Goal: Use online tool/utility: Utilize a website feature to perform a specific function

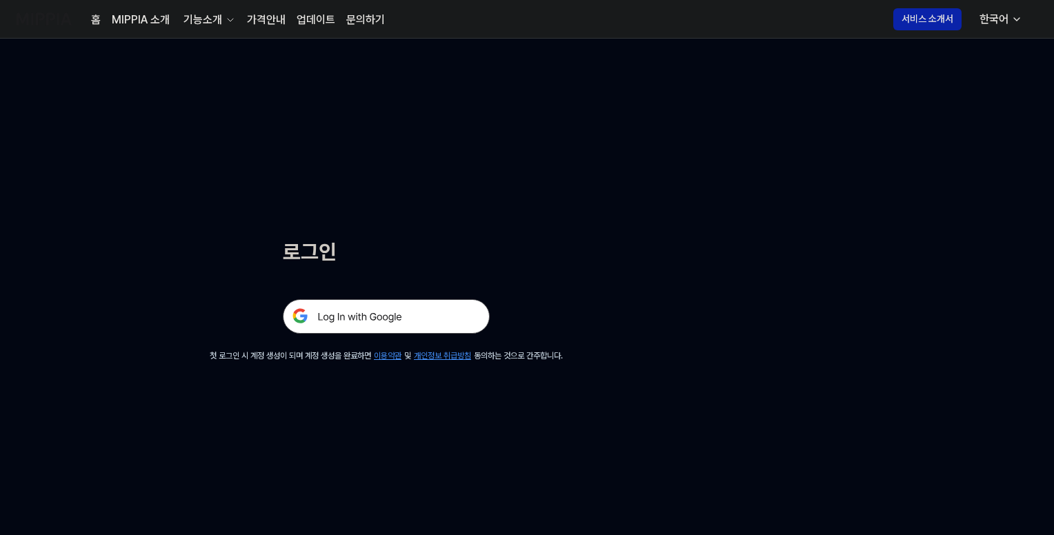
click at [364, 310] on img at bounding box center [386, 316] width 207 height 34
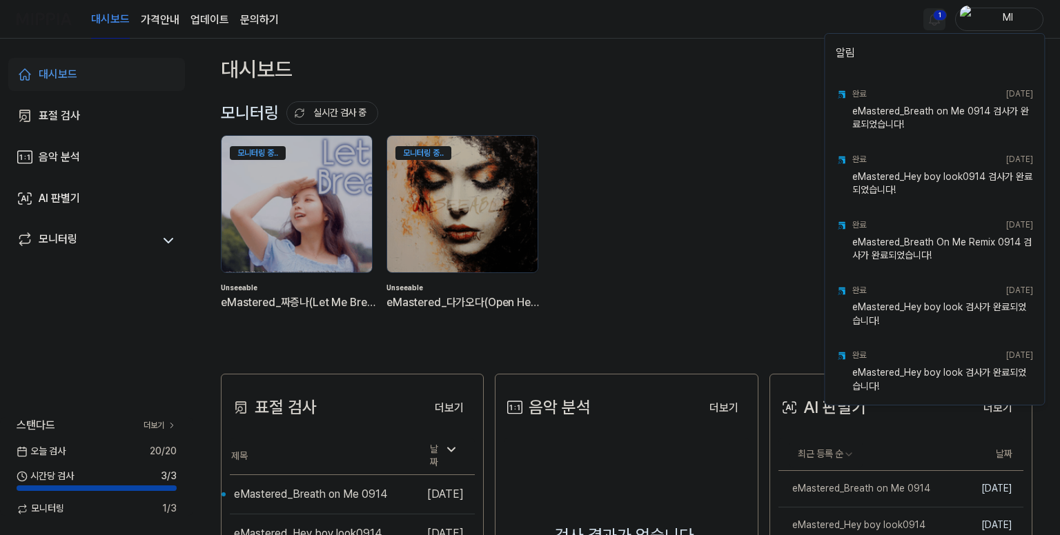
click at [934, 17] on html "대시보드 가격안내 업데이트 문의하기 1 Ml 대시보드 표절 검사 음악 분석 AI 판별기 모니터링 스탠다드 더보기 [DATE] 검사 20 / 2…" at bounding box center [530, 267] width 1060 height 535
click at [759, 37] on html "대시보드 가격안내 업데이트 문의하기 Ml 대시보드 표절 검사 음악 분석 AI 판별기 모니터링 스탠다드 더보기 오늘 검사 20 / 20 시간당 …" at bounding box center [530, 267] width 1060 height 535
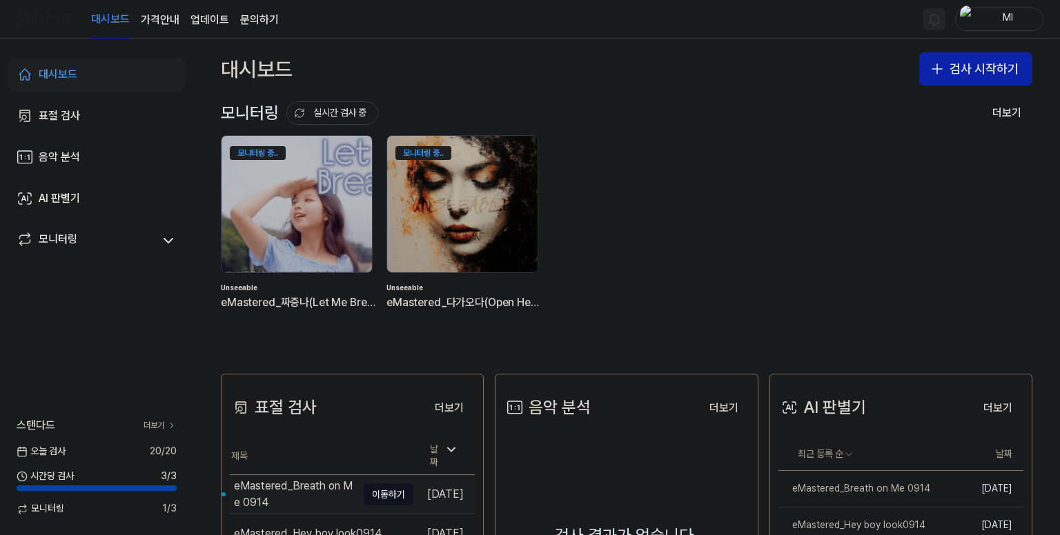
click at [291, 488] on div "eMastered_Breath on Me 0914" at bounding box center [295, 494] width 123 height 33
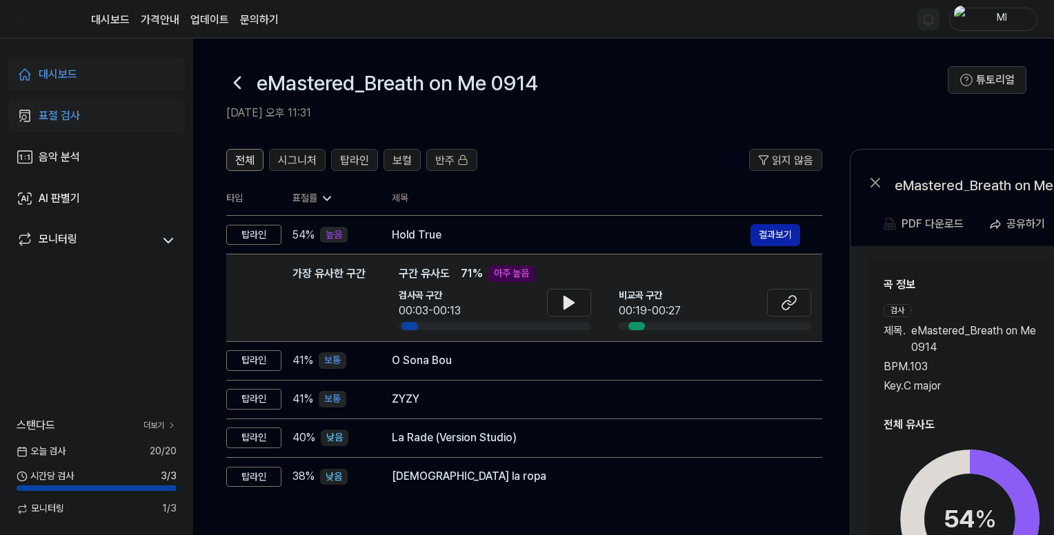
click at [63, 75] on div "대시보드" at bounding box center [58, 74] width 39 height 17
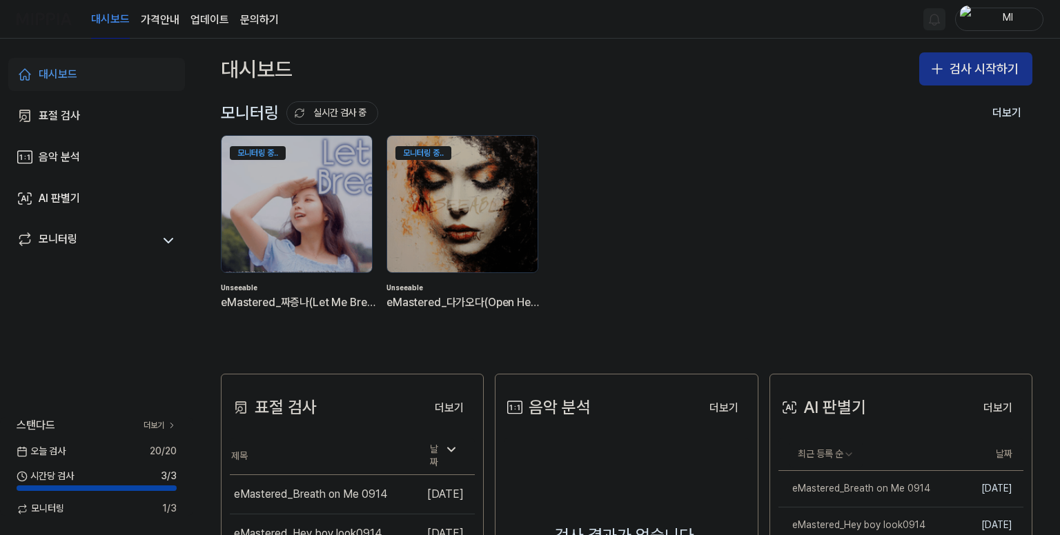
click at [966, 70] on button "검사 시작하기" at bounding box center [975, 68] width 113 height 33
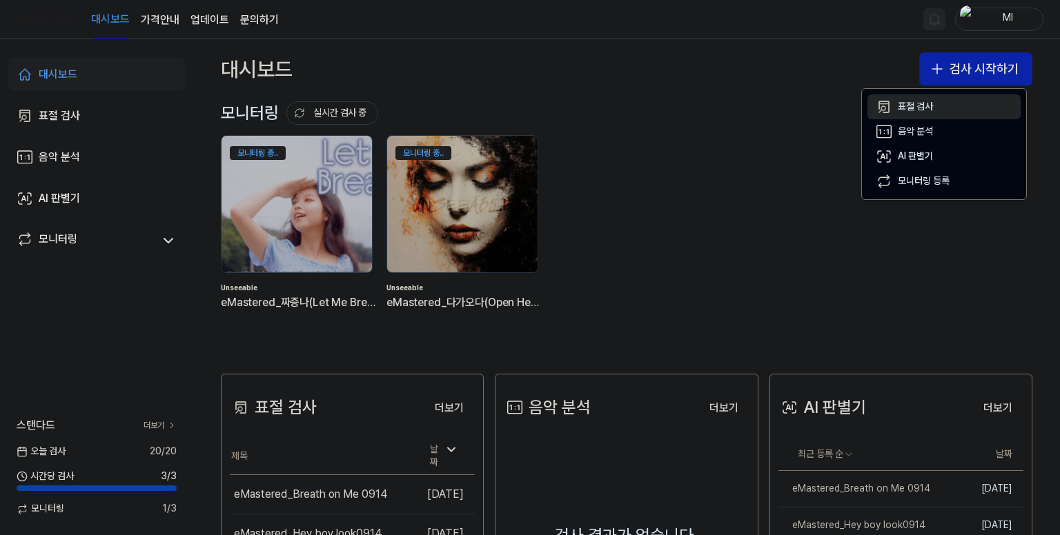
click at [915, 100] on div "표절 검사" at bounding box center [915, 107] width 35 height 14
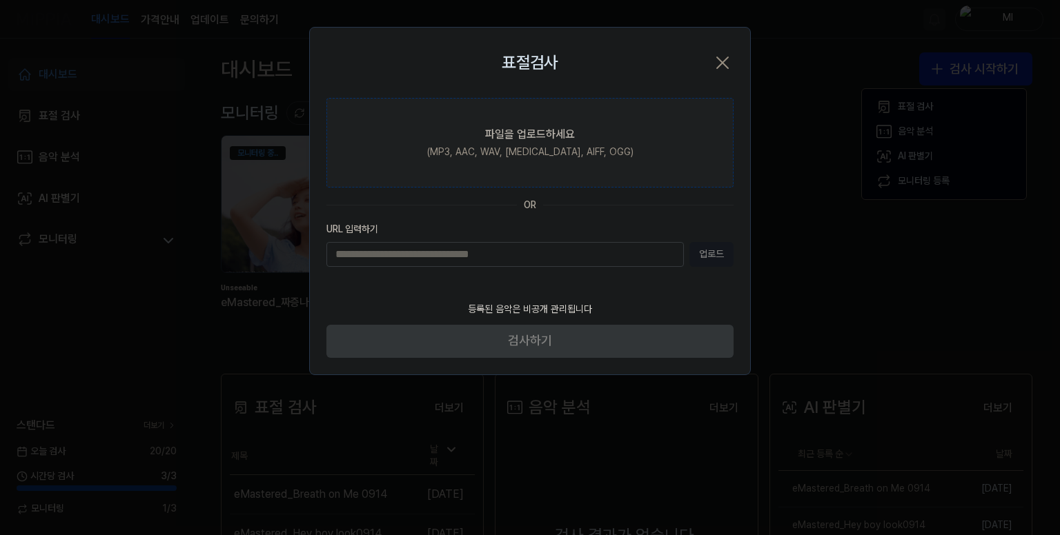
click at [499, 136] on div "파일을 업로드하세요" at bounding box center [530, 134] width 90 height 17
click at [0, 0] on input "파일을 업로드하세요 (MP3, AAC, WAV, FLAC, AIFF, OGG)" at bounding box center [0, 0] width 0 height 0
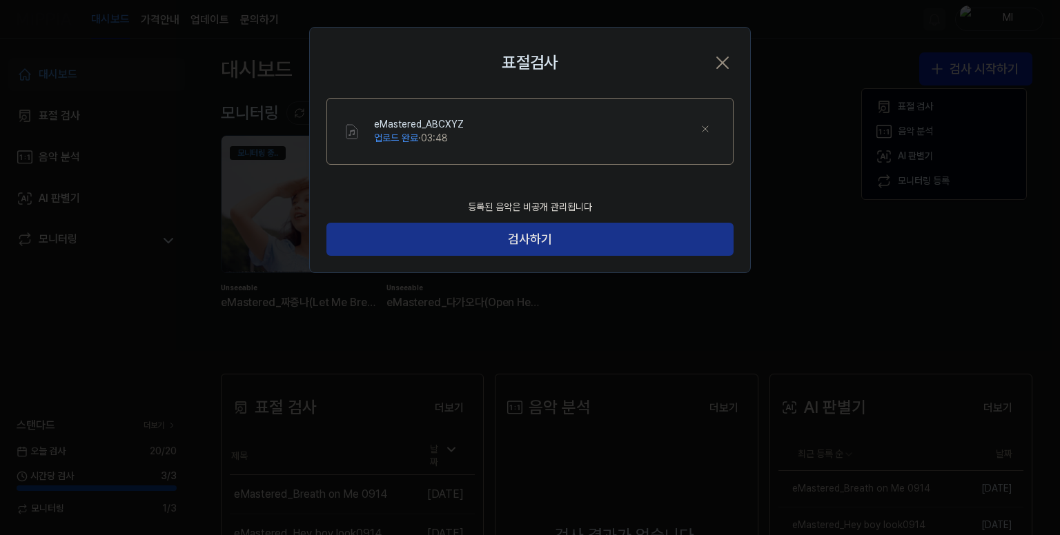
click at [602, 246] on button "검사하기" at bounding box center [529, 239] width 407 height 33
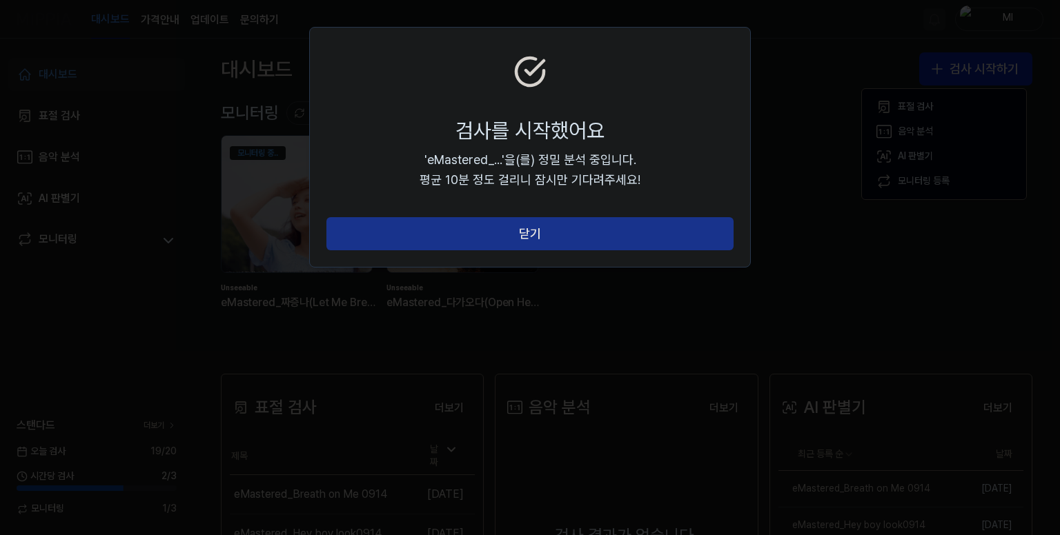
click at [549, 228] on button "닫기" at bounding box center [529, 233] width 407 height 33
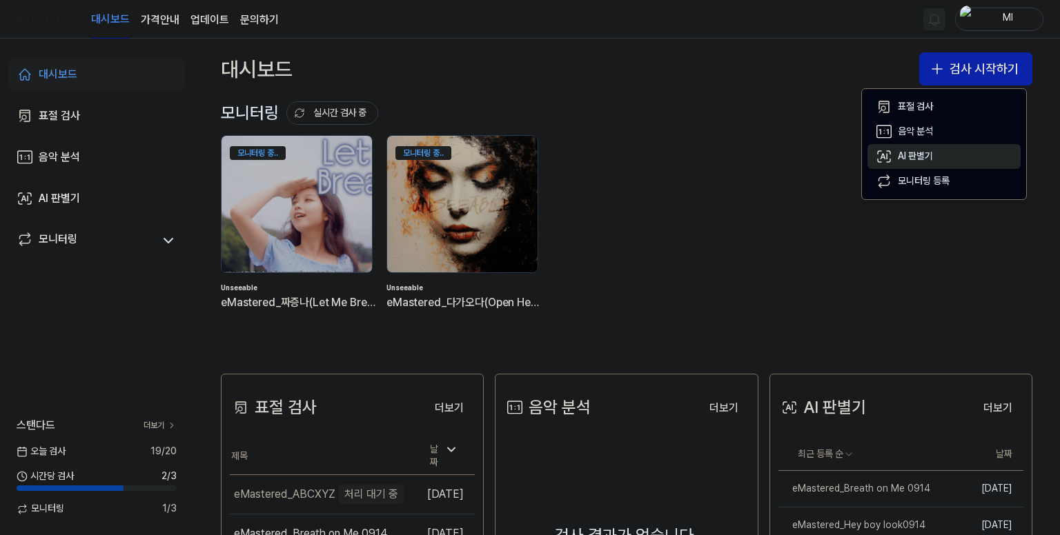
click at [922, 153] on div "AI 판별기" at bounding box center [915, 157] width 35 height 14
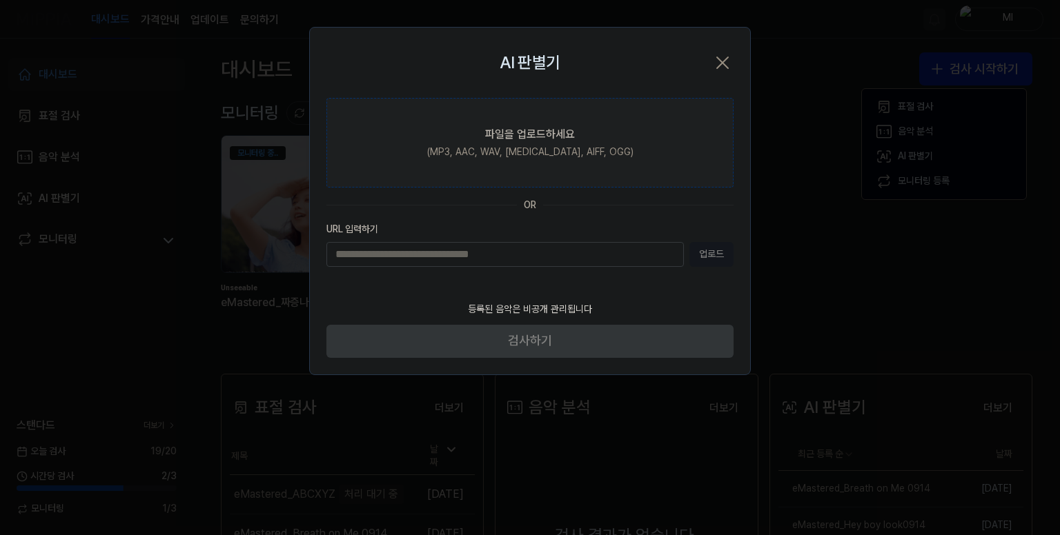
click at [536, 152] on div "(MP3, AAC, WAV, FLAC, AIFF, OGG)" at bounding box center [530, 153] width 206 height 14
click at [0, 0] on input "파일을 업로드하세요 (MP3, AAC, WAV, FLAC, AIFF, OGG)" at bounding box center [0, 0] width 0 height 0
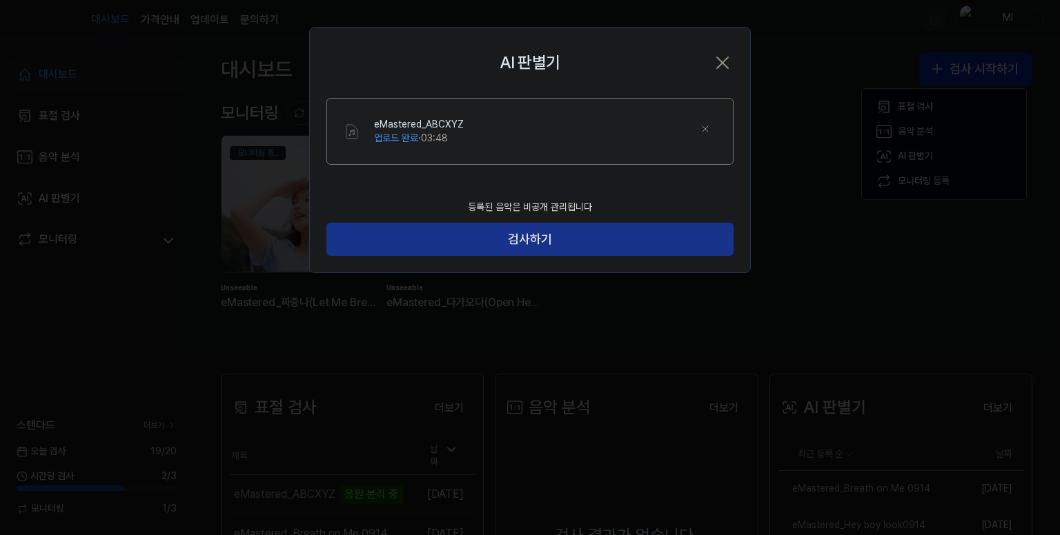
click at [544, 238] on button "검사하기" at bounding box center [529, 239] width 407 height 33
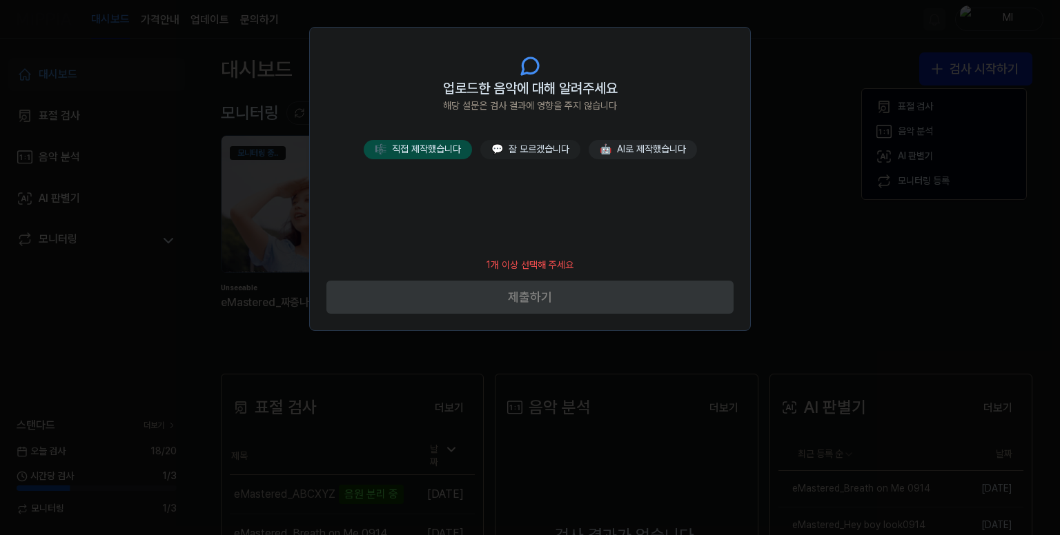
click at [442, 150] on button "🎼 직접 제작했습니다" at bounding box center [418, 149] width 108 height 19
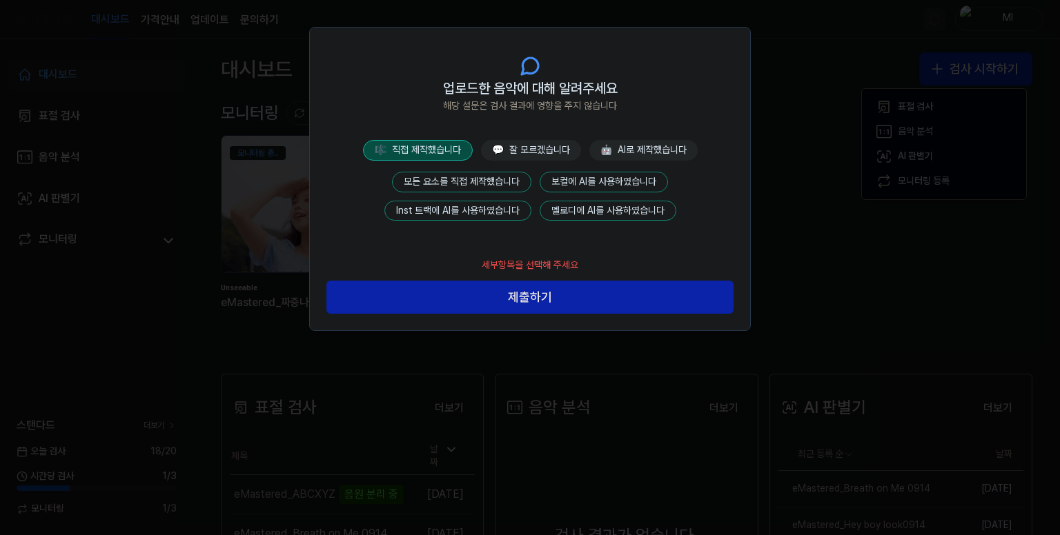
click at [486, 177] on button "모든 요소를 직접 제작했습니다" at bounding box center [461, 182] width 139 height 21
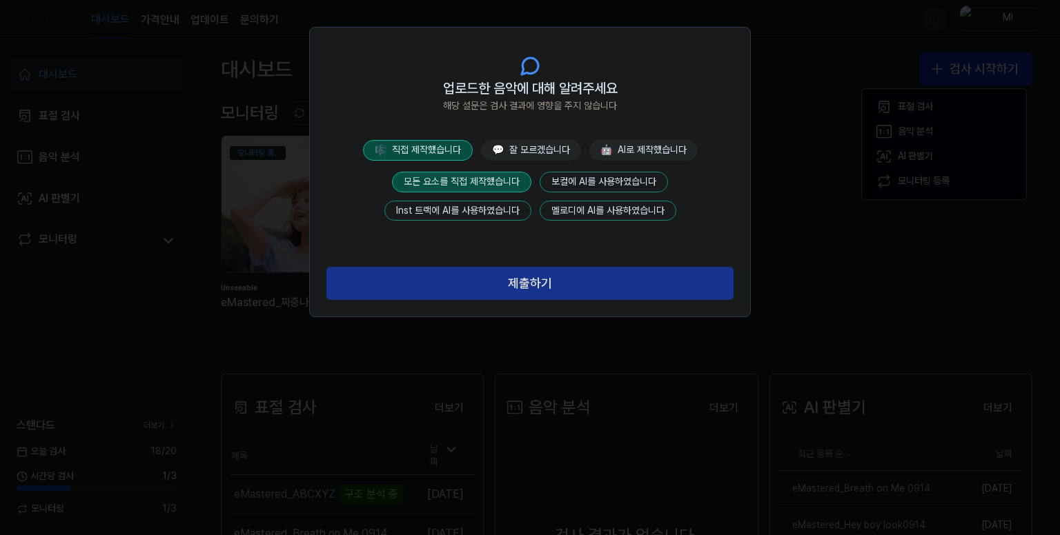
click at [522, 279] on button "제출하기" at bounding box center [529, 283] width 407 height 33
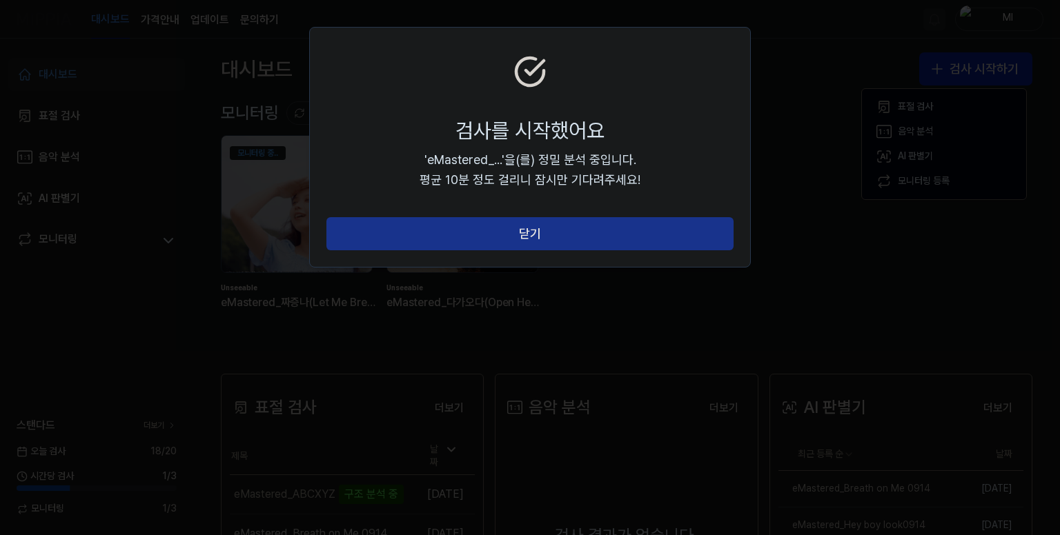
click at [553, 232] on button "닫기" at bounding box center [529, 233] width 407 height 33
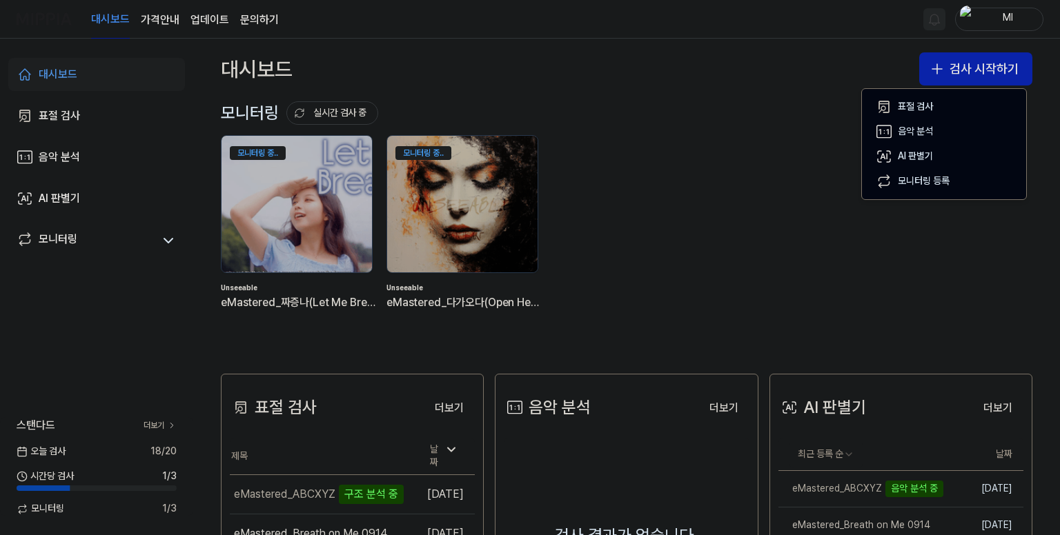
click at [677, 103] on div "모니터링 실시간 검사 중 더보기" at bounding box center [626, 113] width 811 height 22
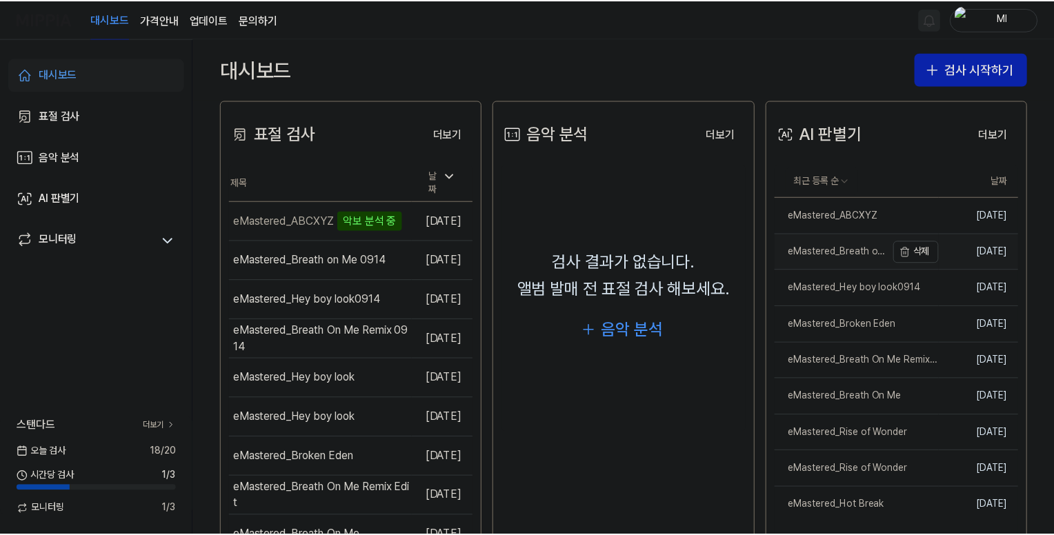
scroll to position [276, 0]
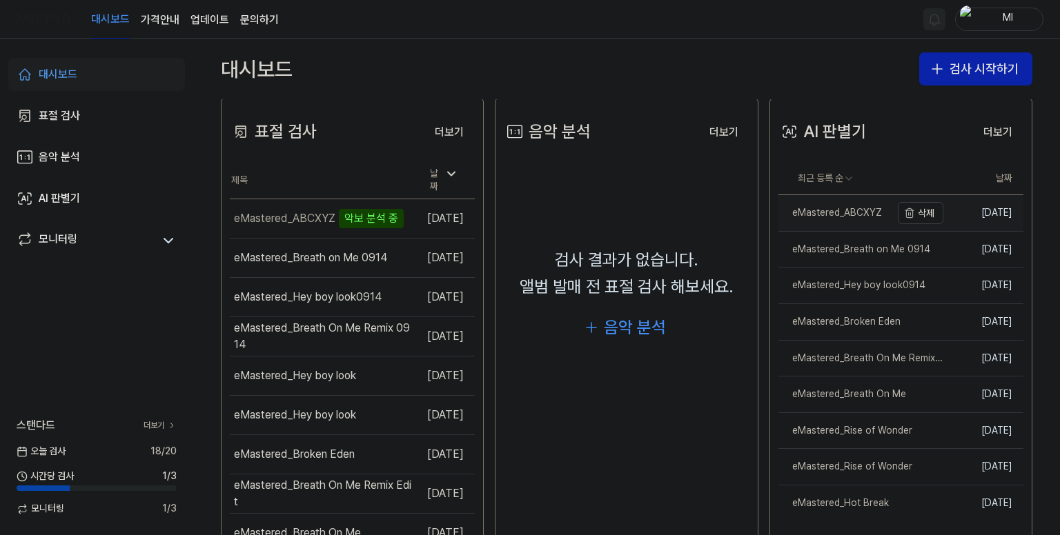
click at [824, 206] on div "eMastered_ABCXYZ" at bounding box center [829, 213] width 103 height 14
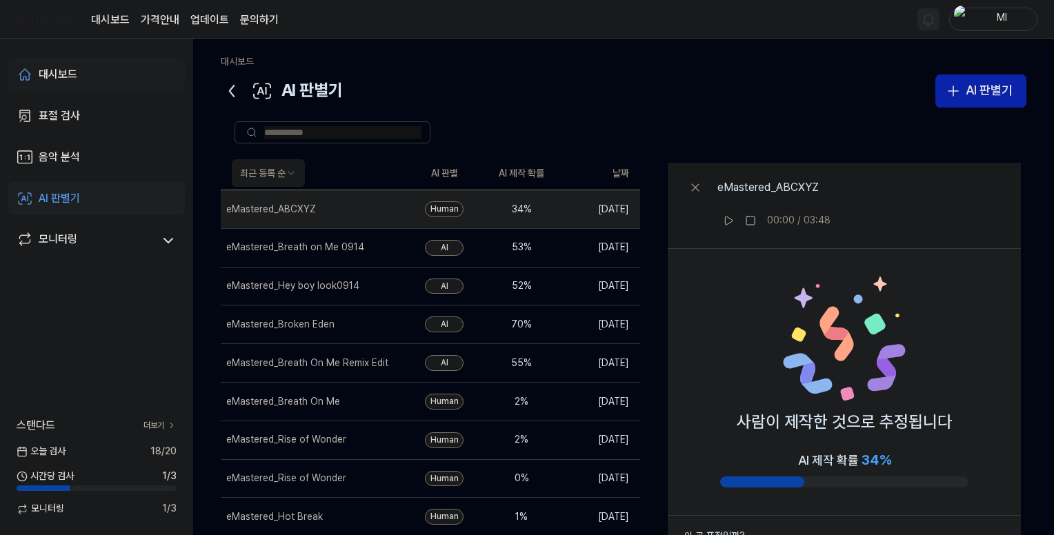
click at [73, 70] on div "대시보드" at bounding box center [58, 74] width 39 height 17
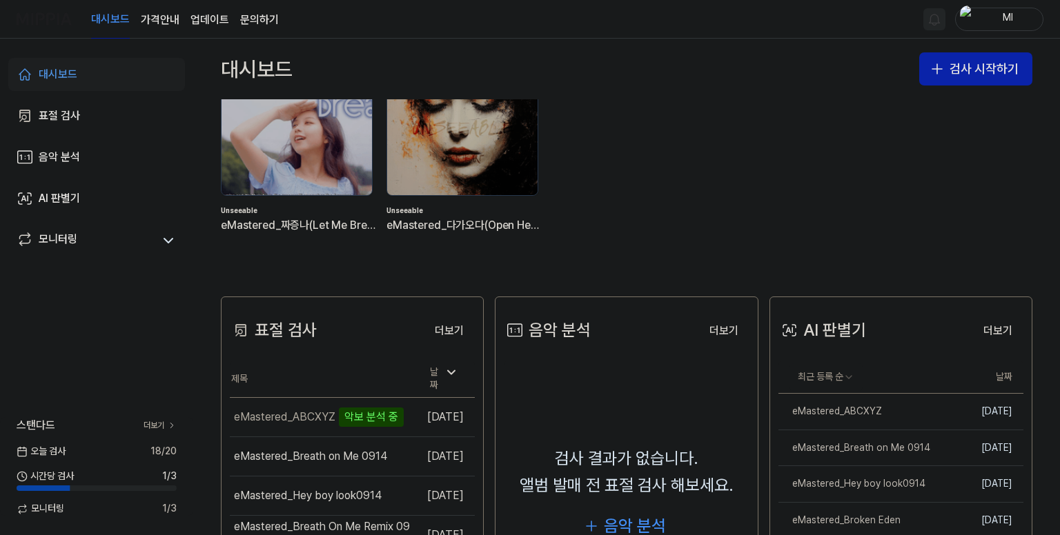
scroll to position [138, 0]
